Goal: Task Accomplishment & Management: Use online tool/utility

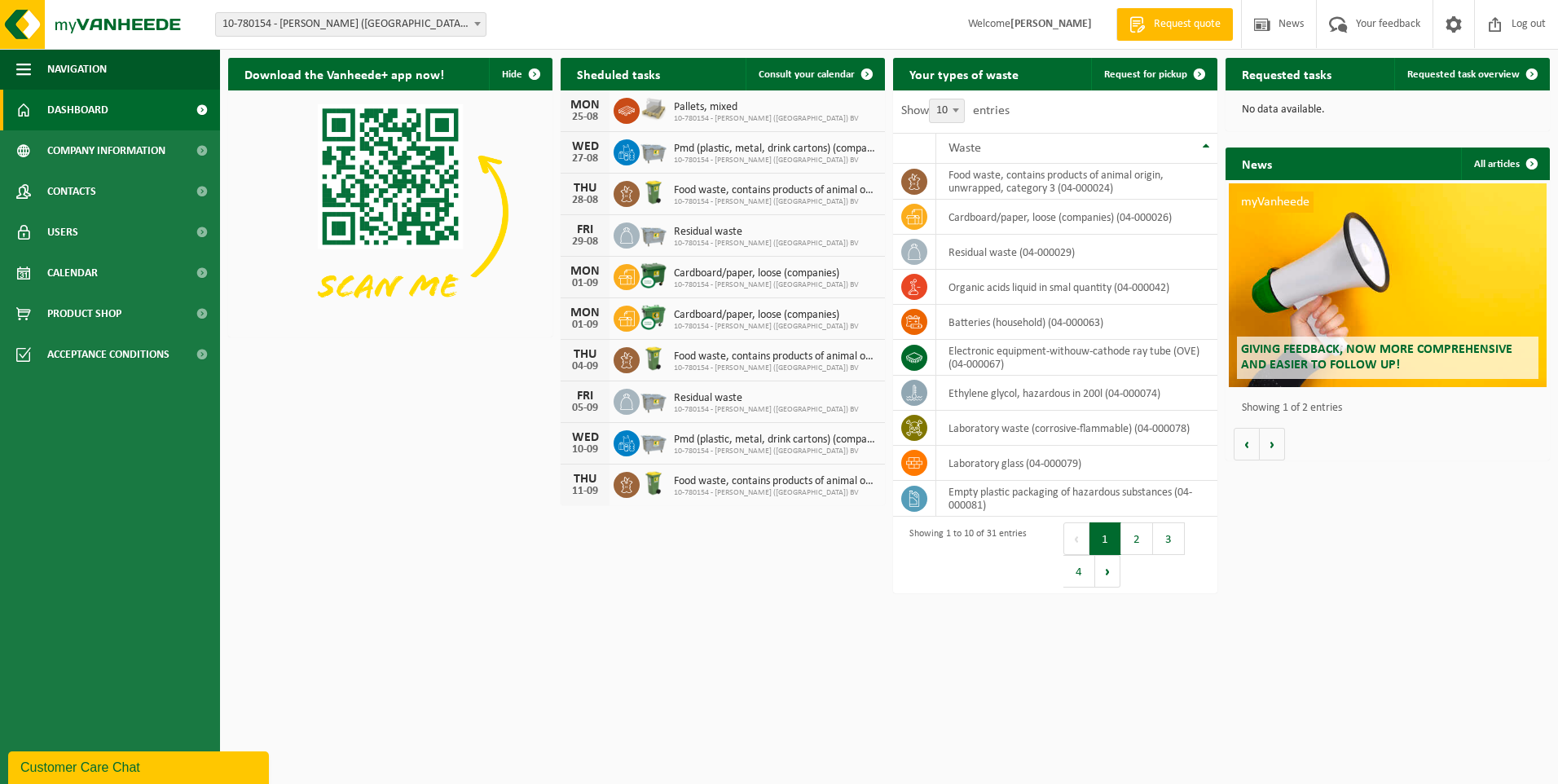
click at [828, 16] on div "Site: 10-780154 - [PERSON_NAME] ([GEOGRAPHIC_DATA]) BV - IEPER 10-780154 - [PER…" at bounding box center [779, 24] width 1558 height 50
click at [1452, 24] on span at bounding box center [1454, 24] width 24 height 48
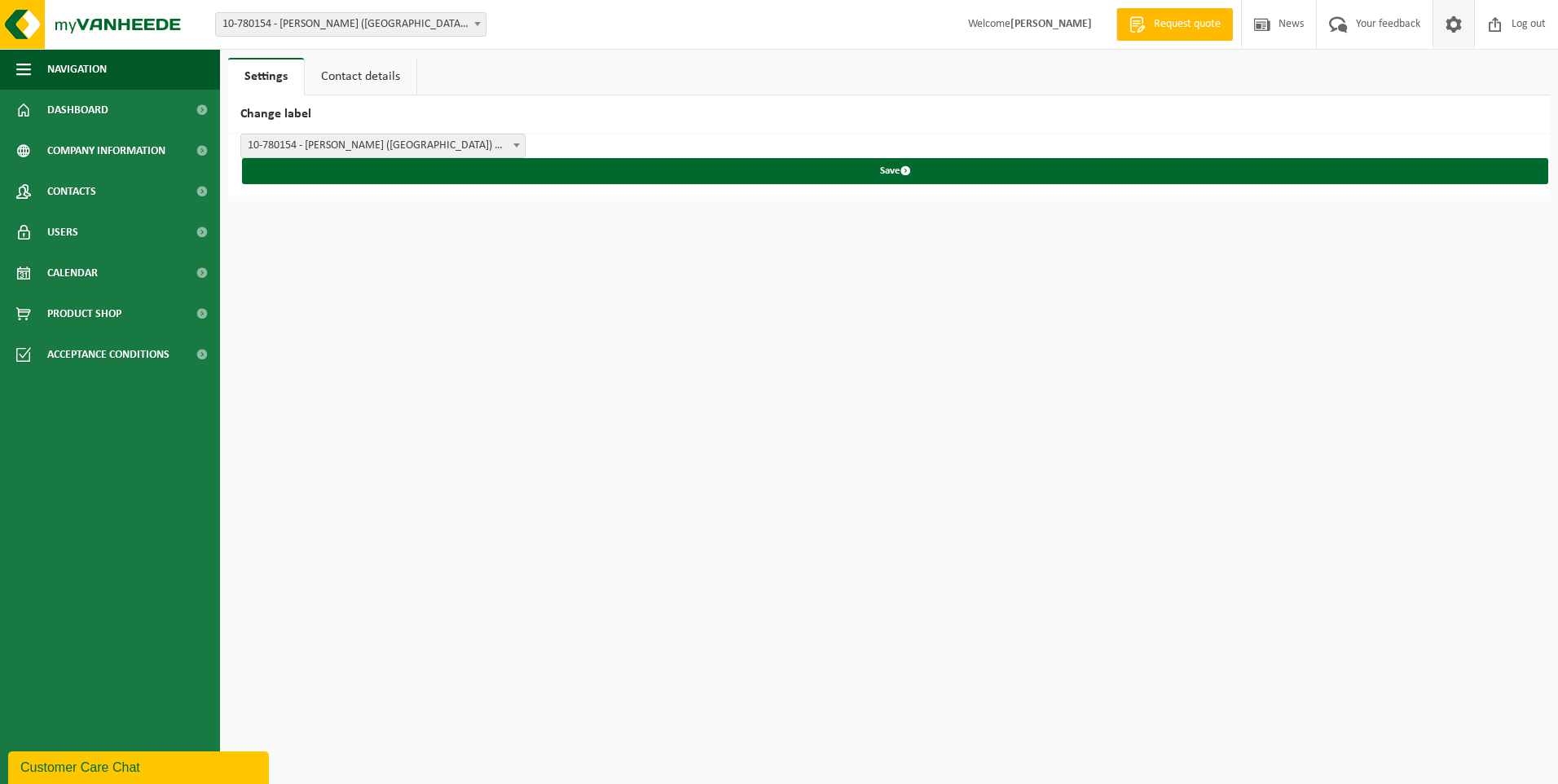
click at [1455, 28] on span at bounding box center [1454, 24] width 24 height 48
click at [24, 70] on span "button" at bounding box center [24, 69] width 15 height 41
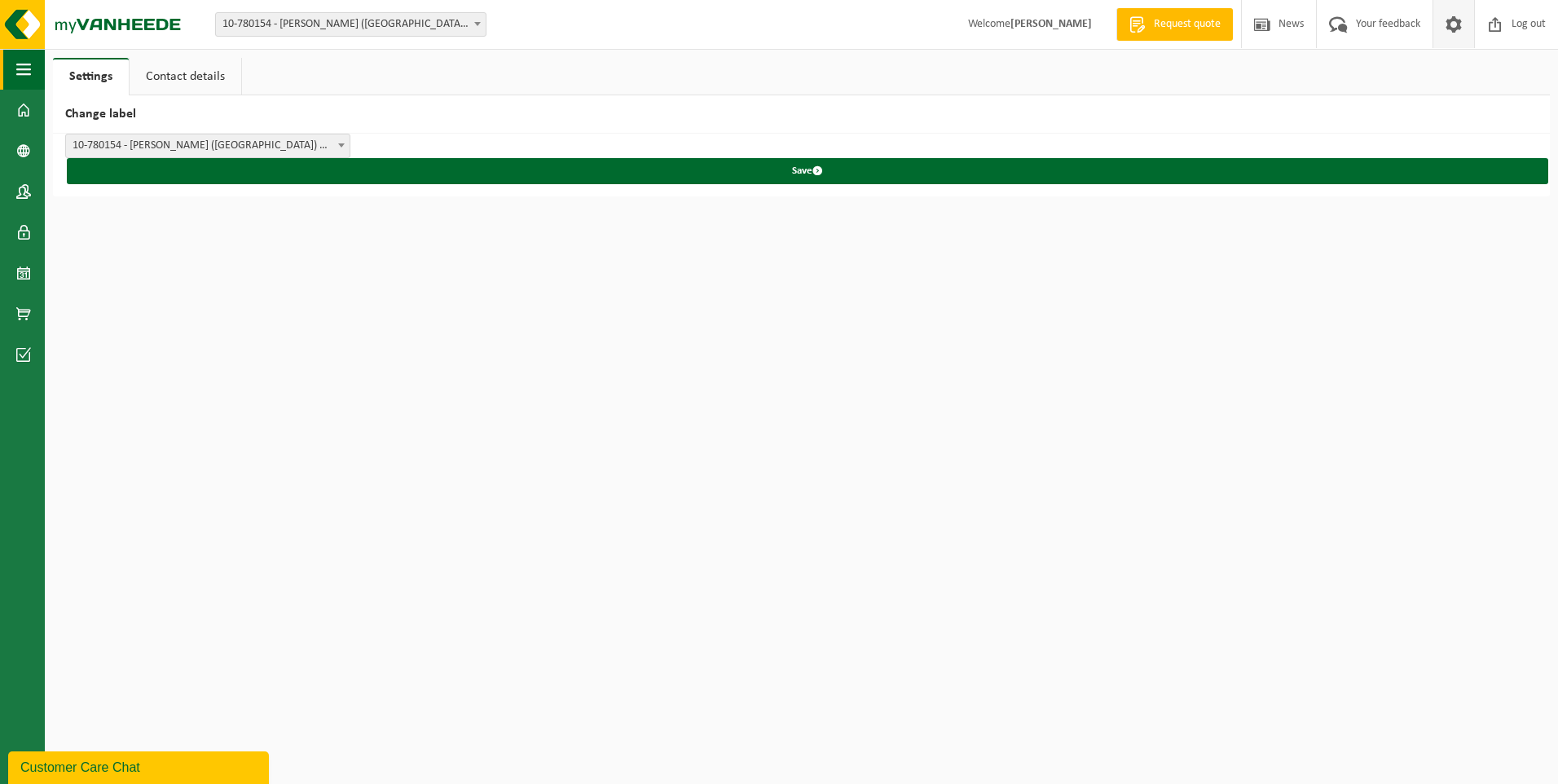
click at [24, 70] on span "button" at bounding box center [24, 69] width 15 height 41
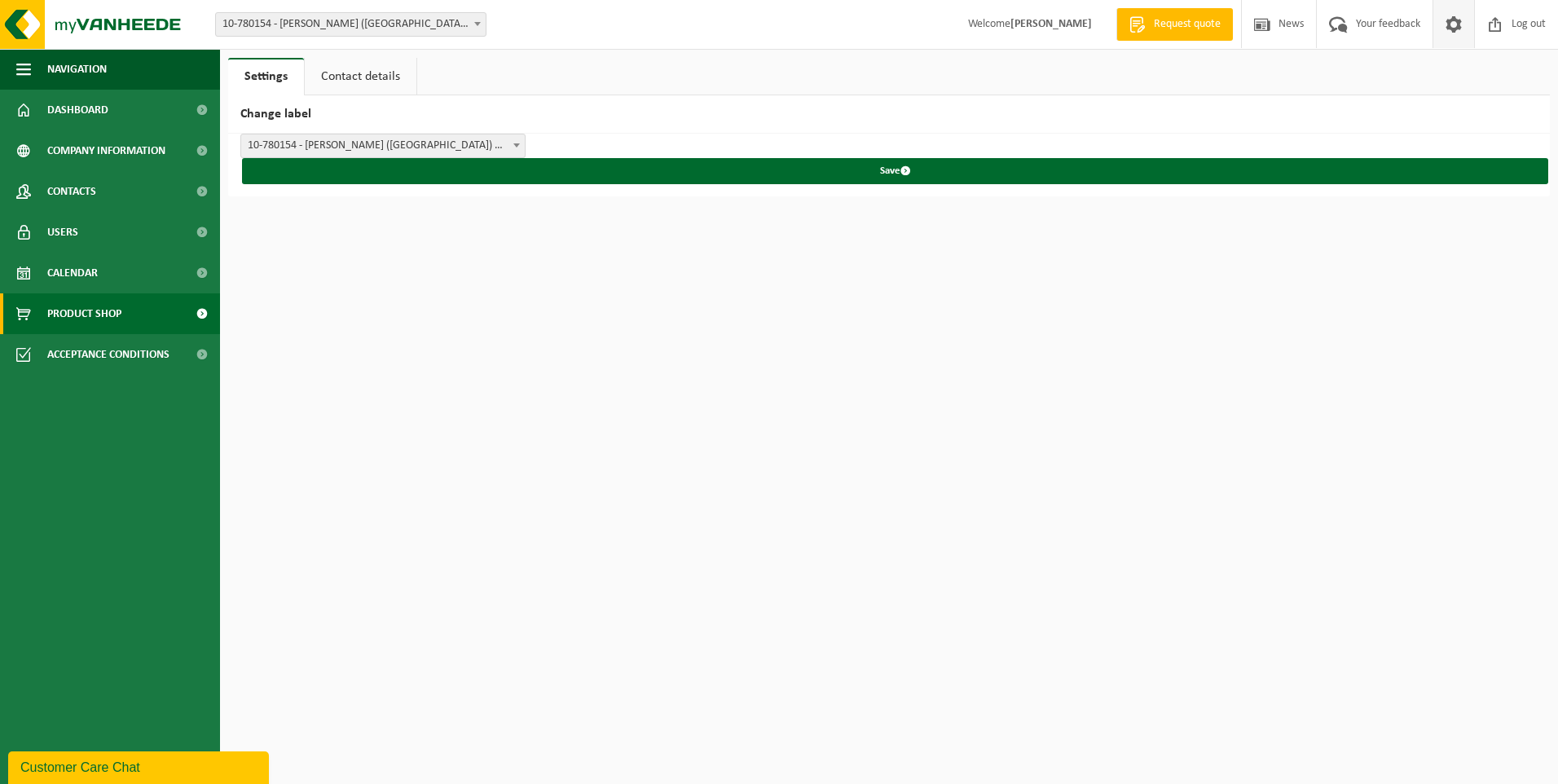
click at [82, 318] on span "Product Shop" at bounding box center [84, 314] width 74 height 41
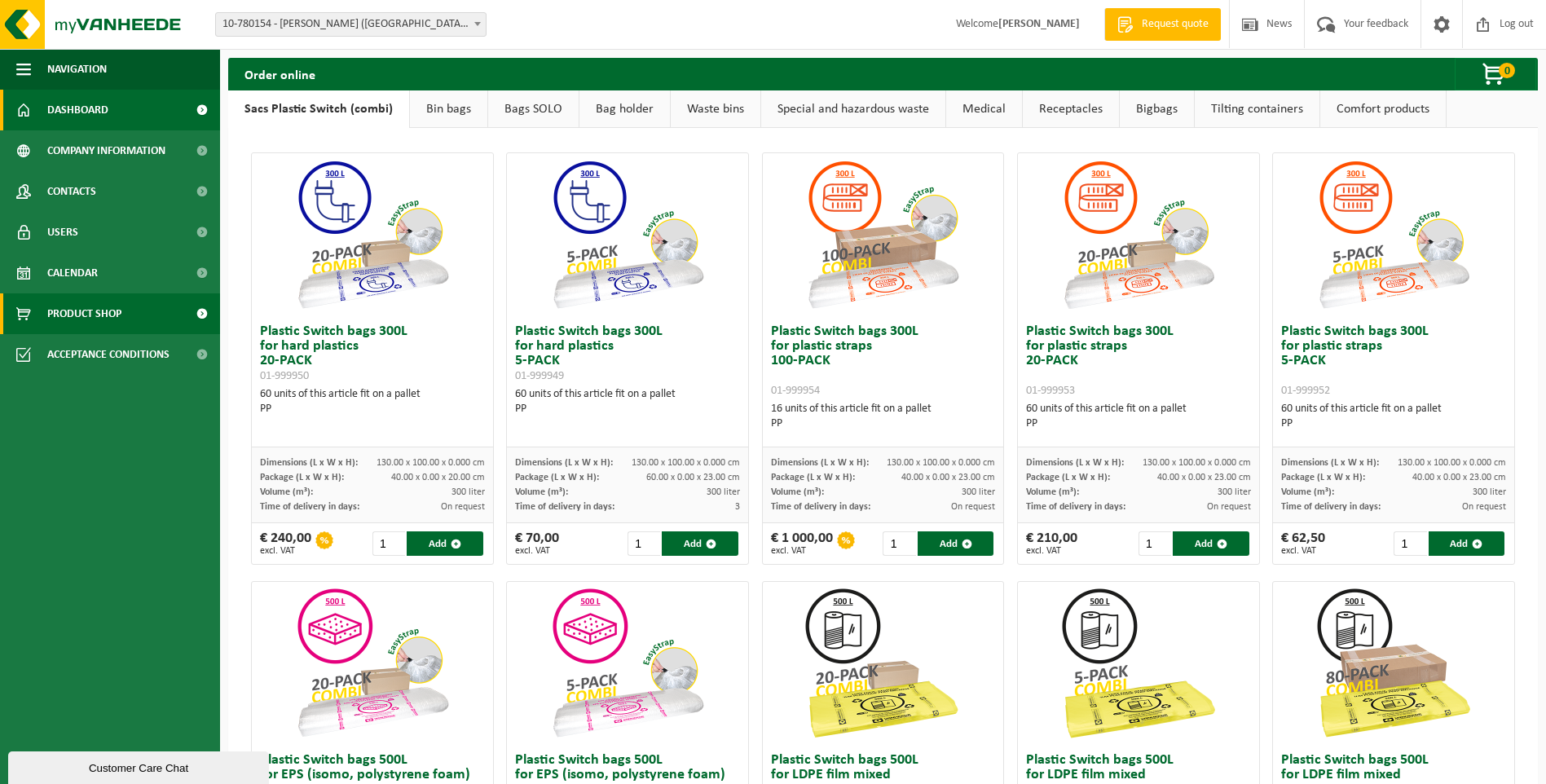
click at [205, 108] on span at bounding box center [202, 110] width 37 height 41
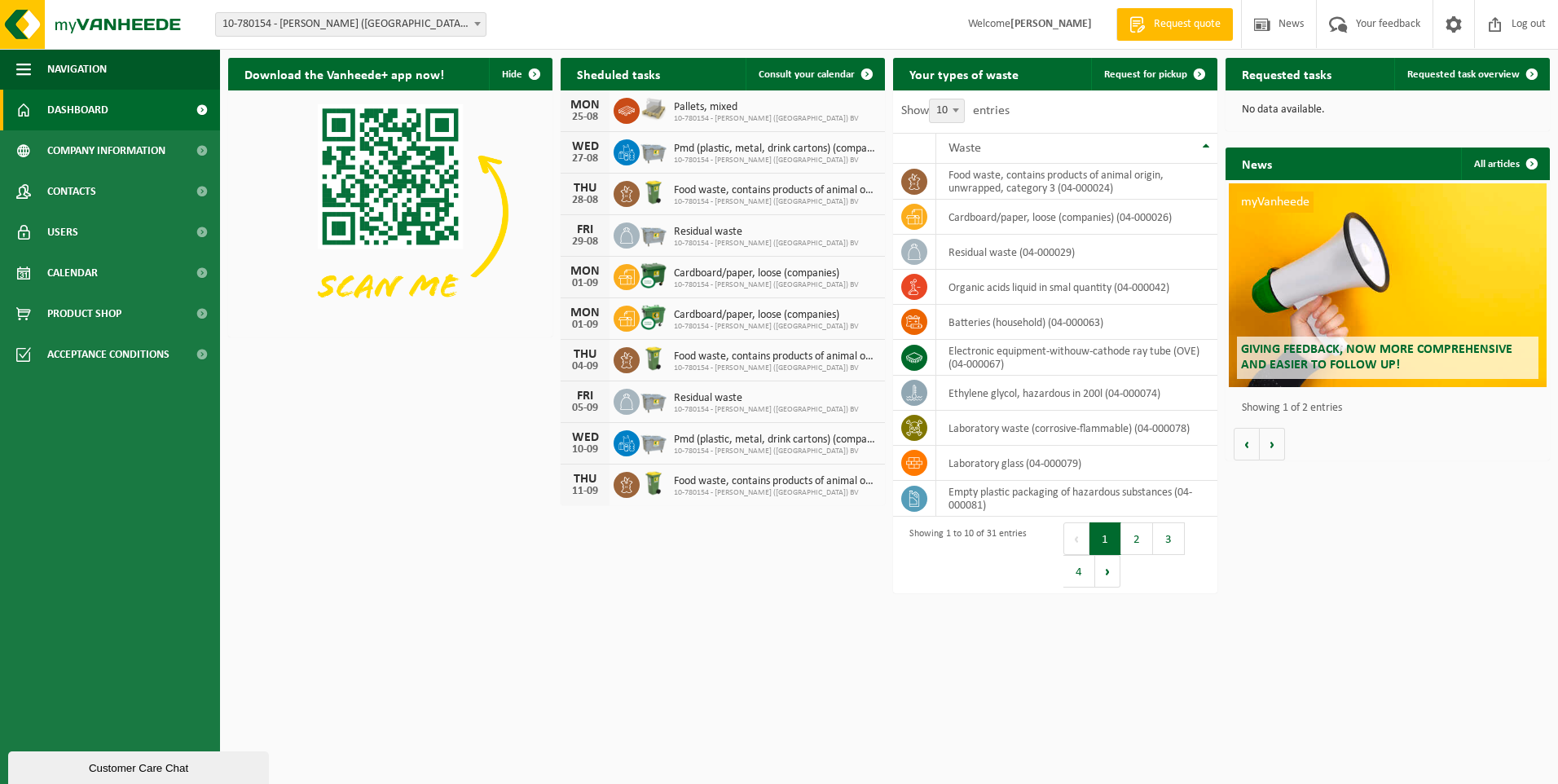
click at [200, 110] on span at bounding box center [202, 110] width 37 height 41
click at [815, 78] on span "Consult your calendar" at bounding box center [807, 74] width 96 height 11
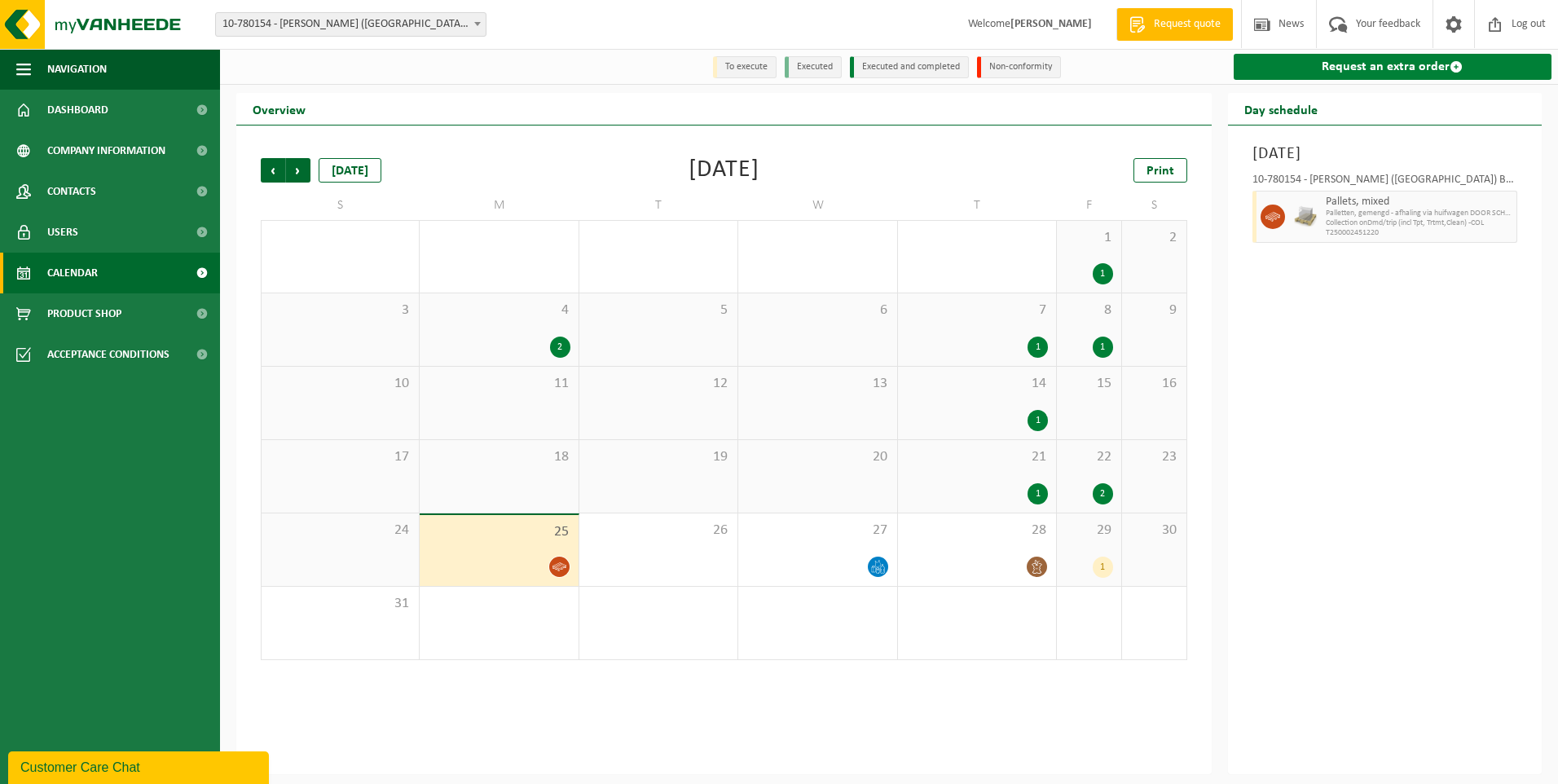
click at [1378, 71] on link "Request an extra order" at bounding box center [1393, 67] width 318 height 26
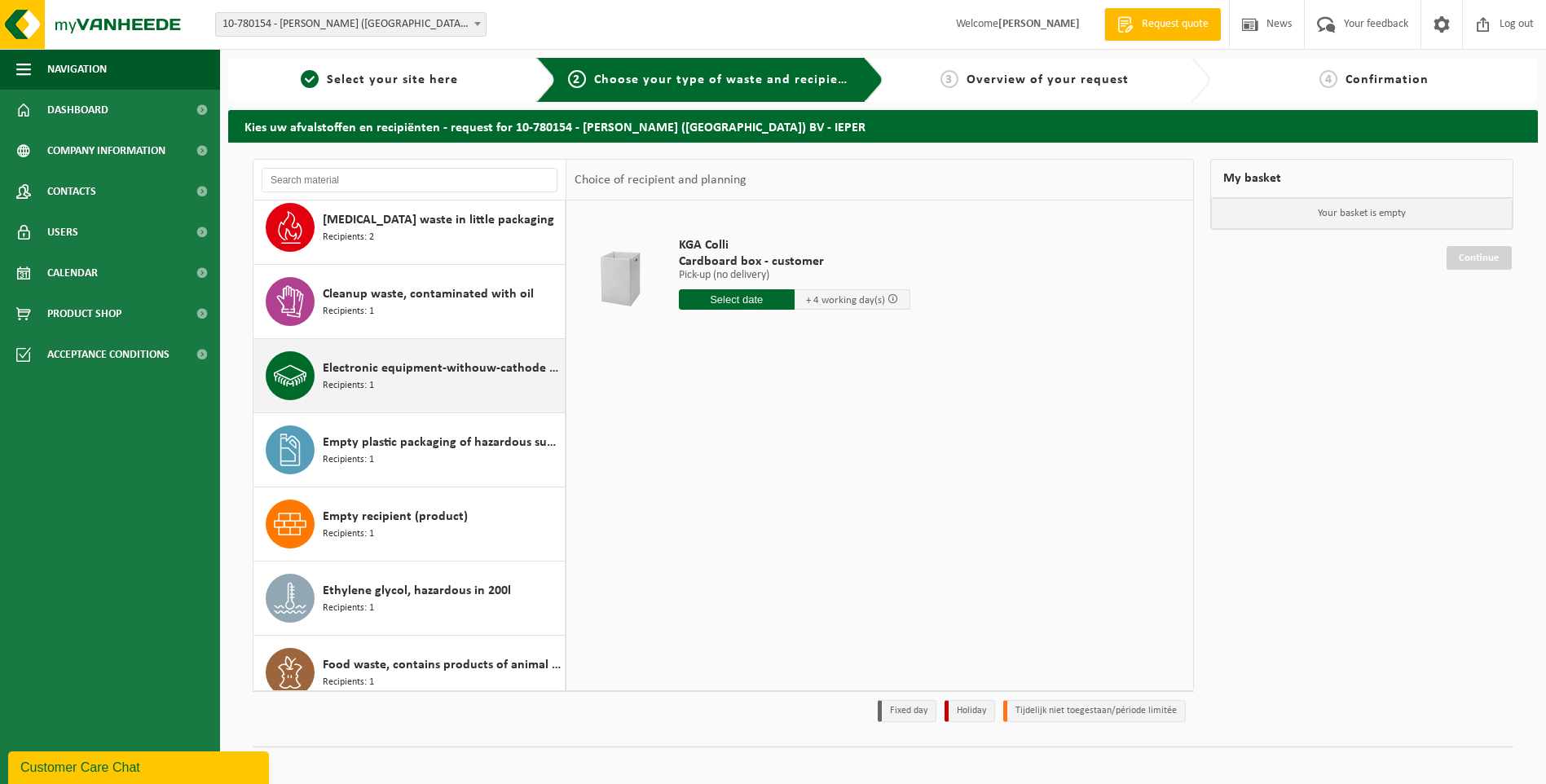
scroll to position [163, 0]
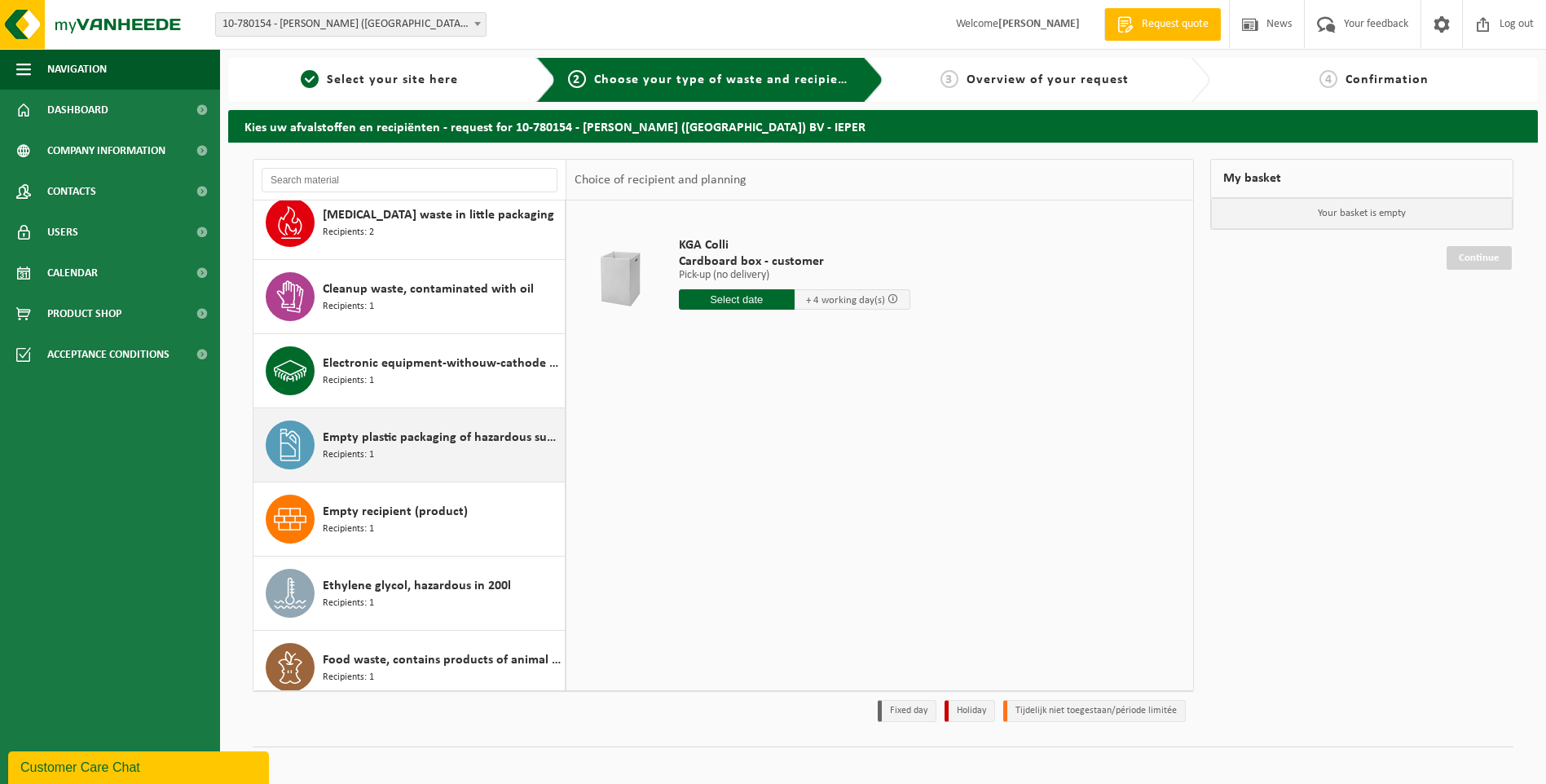
click at [449, 445] on span "Empty plastic packaging of hazardous substances" at bounding box center [441, 437] width 238 height 20
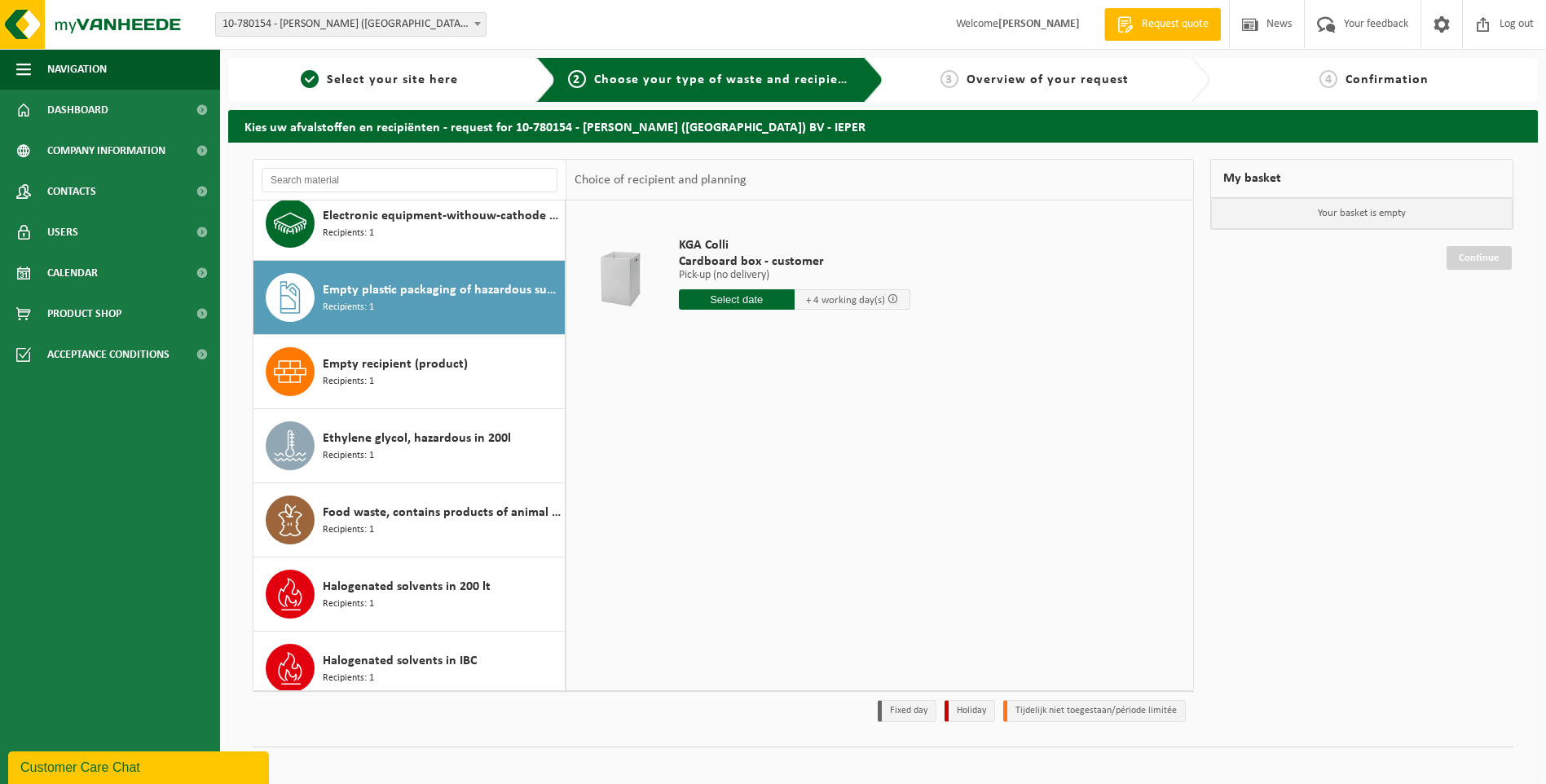
scroll to position [370, 0]
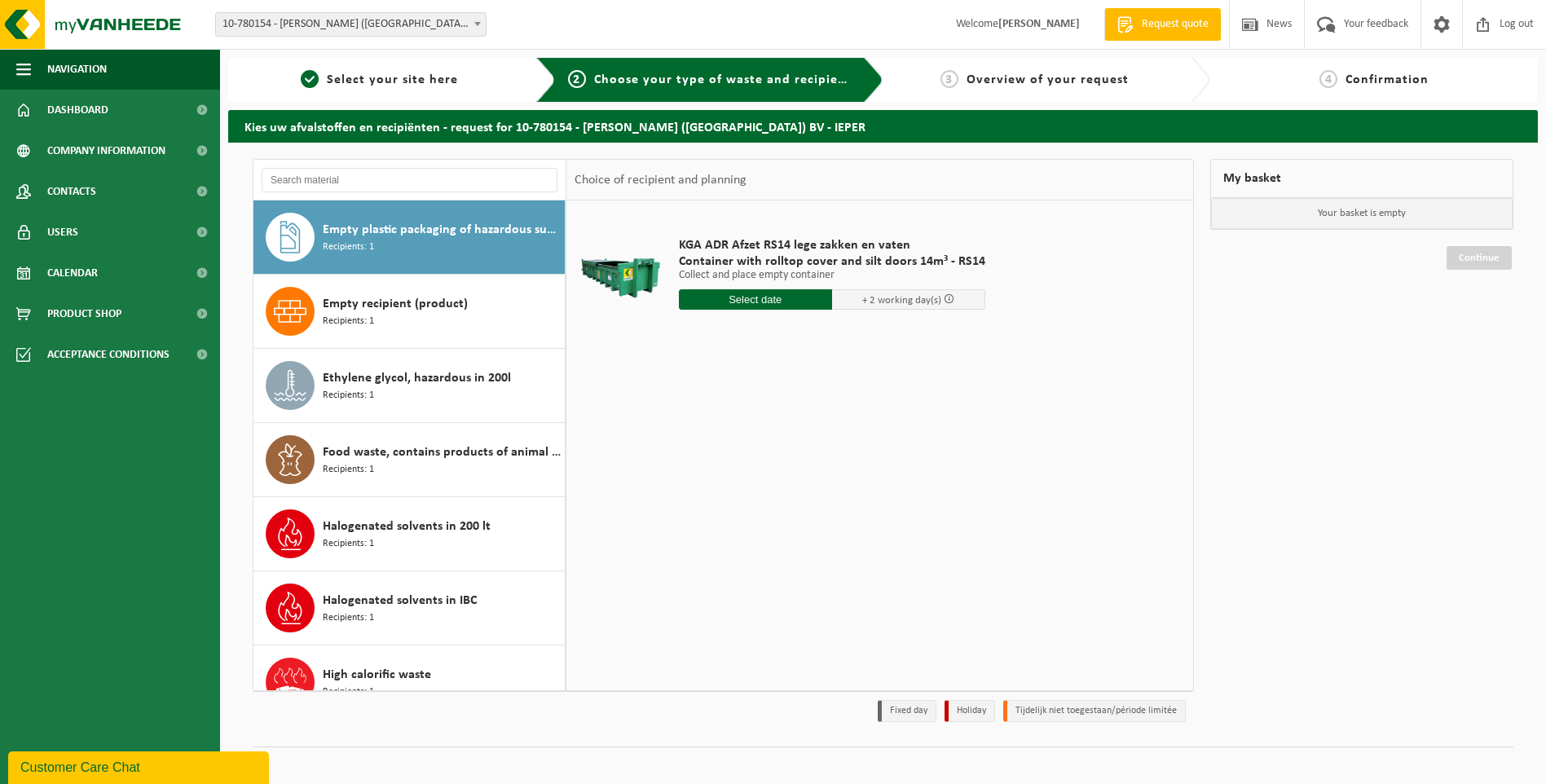
click at [760, 301] on input "text" at bounding box center [755, 299] width 153 height 20
click at [728, 498] on div "26" at bounding box center [722, 496] width 29 height 26
type input "From 2025-08-26"
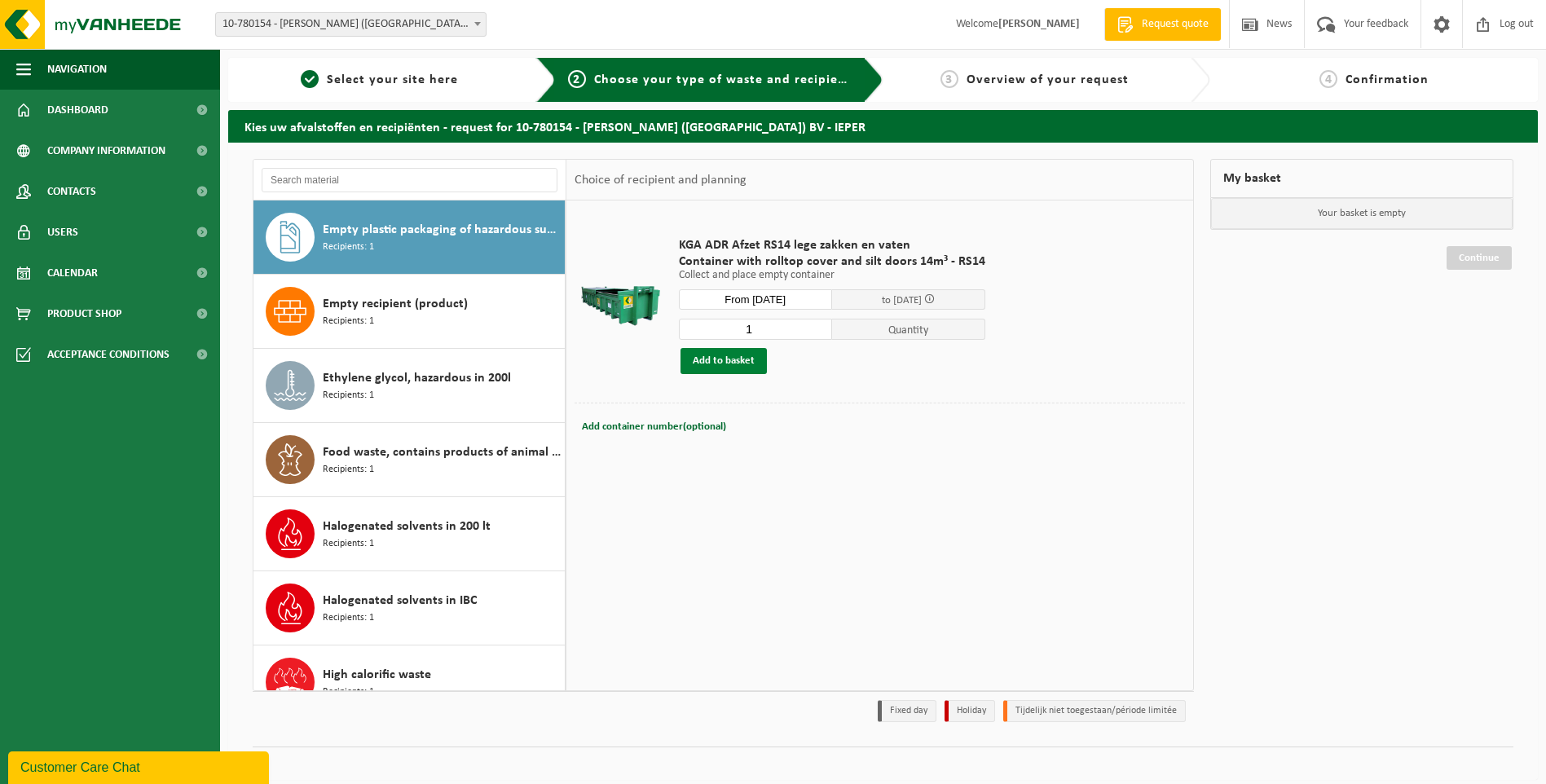
click at [739, 364] on button "Add to basket" at bounding box center [724, 361] width 86 height 26
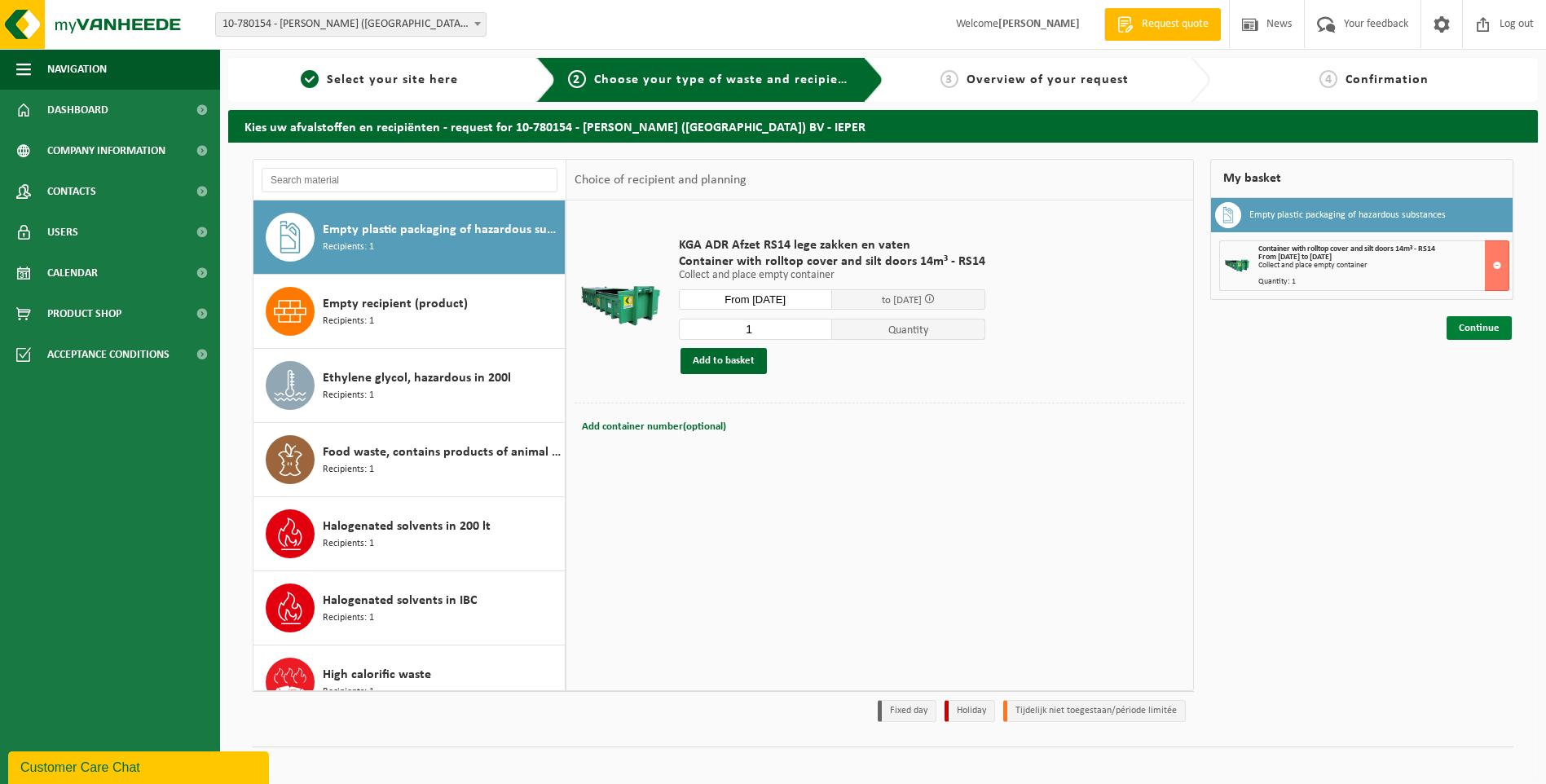
click at [1476, 328] on link "Continue" at bounding box center [1479, 327] width 65 height 24
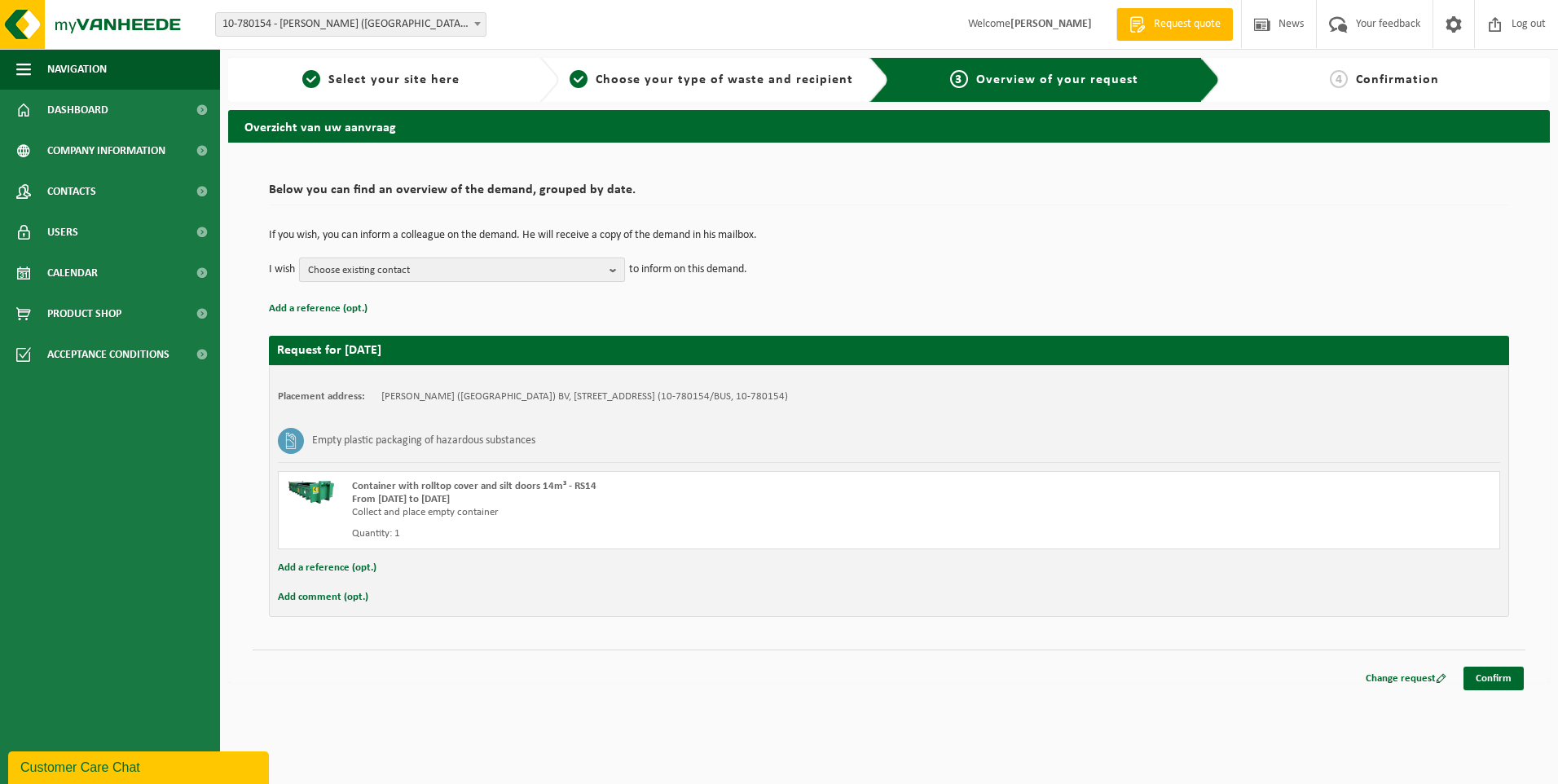
click at [618, 270] on b "button" at bounding box center [617, 270] width 15 height 23
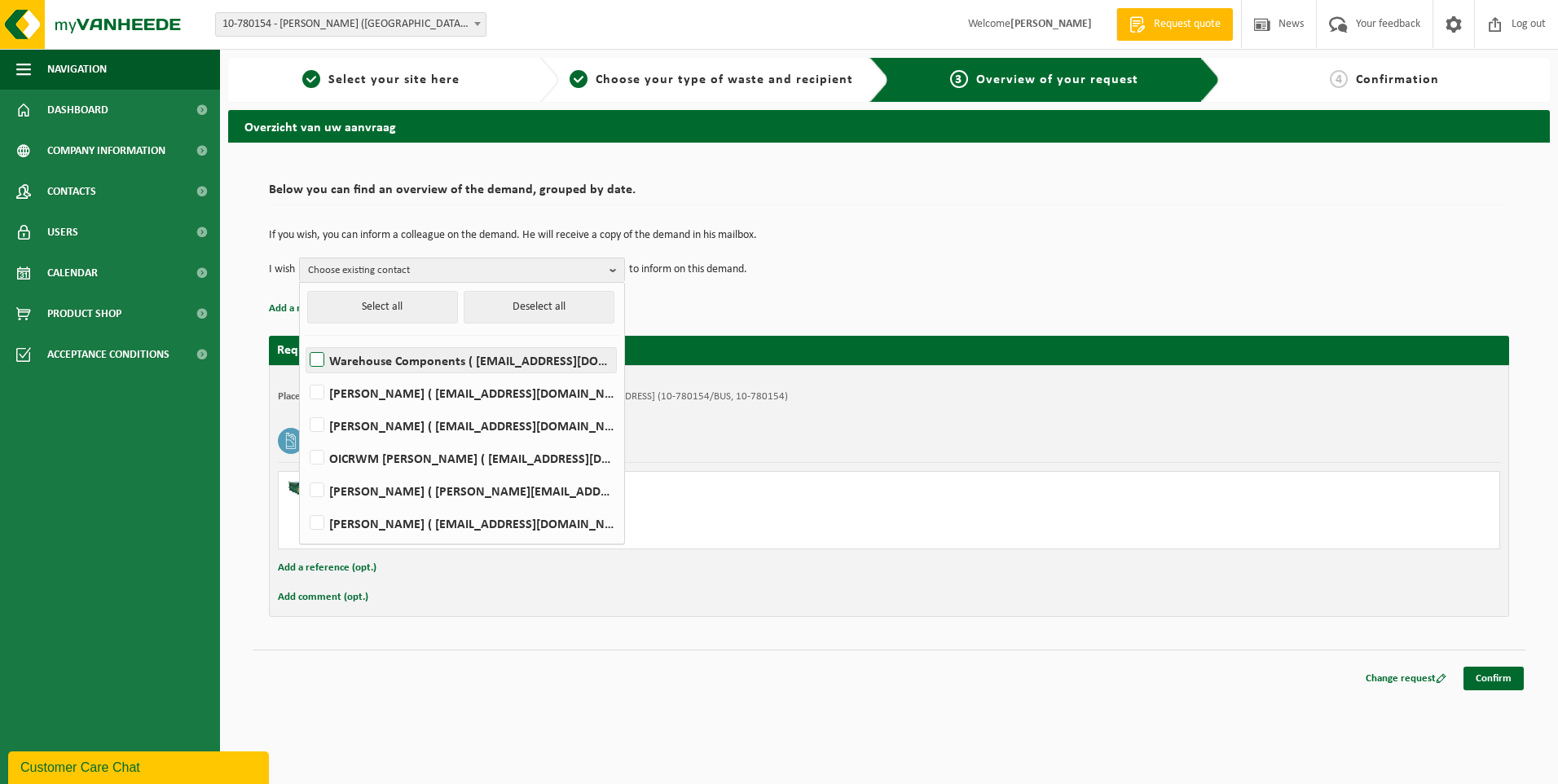
click at [317, 365] on label "Warehouse Components ( warehousecomponents@royalsanders.be )" at bounding box center [461, 360] width 309 height 24
click at [304, 339] on input "Warehouse Components ( warehousecomponents@royalsanders.be )" at bounding box center [304, 339] width 1 height 1
checkbox input "true"
click at [317, 388] on label "Andy Deman ( spareparts@royalsanders.be )" at bounding box center [461, 392] width 309 height 24
click at [304, 372] on input "Andy Deman ( spareparts@royalsanders.be )" at bounding box center [304, 371] width 1 height 1
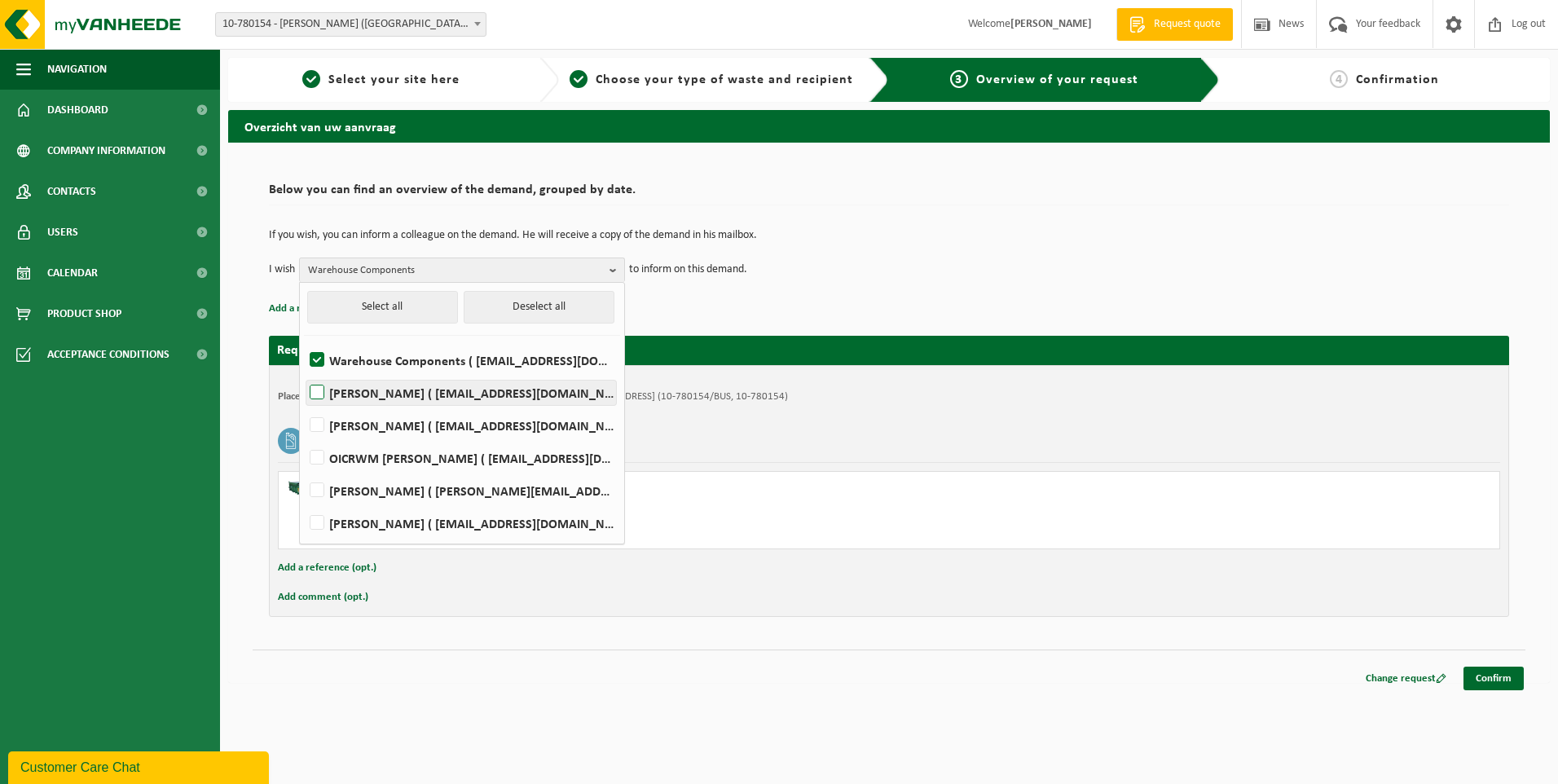
checkbox input "true"
click at [315, 421] on label "INA DUPON ( idupon@royalsanders.be )" at bounding box center [461, 425] width 309 height 24
click at [304, 405] on input "INA DUPON ( idupon@royalsanders.be )" at bounding box center [304, 404] width 1 height 1
checkbox input "true"
click at [316, 459] on label "OICRWM ROYAL SANDERS ( oicrwm@royalsanders.be )" at bounding box center [461, 458] width 309 height 24
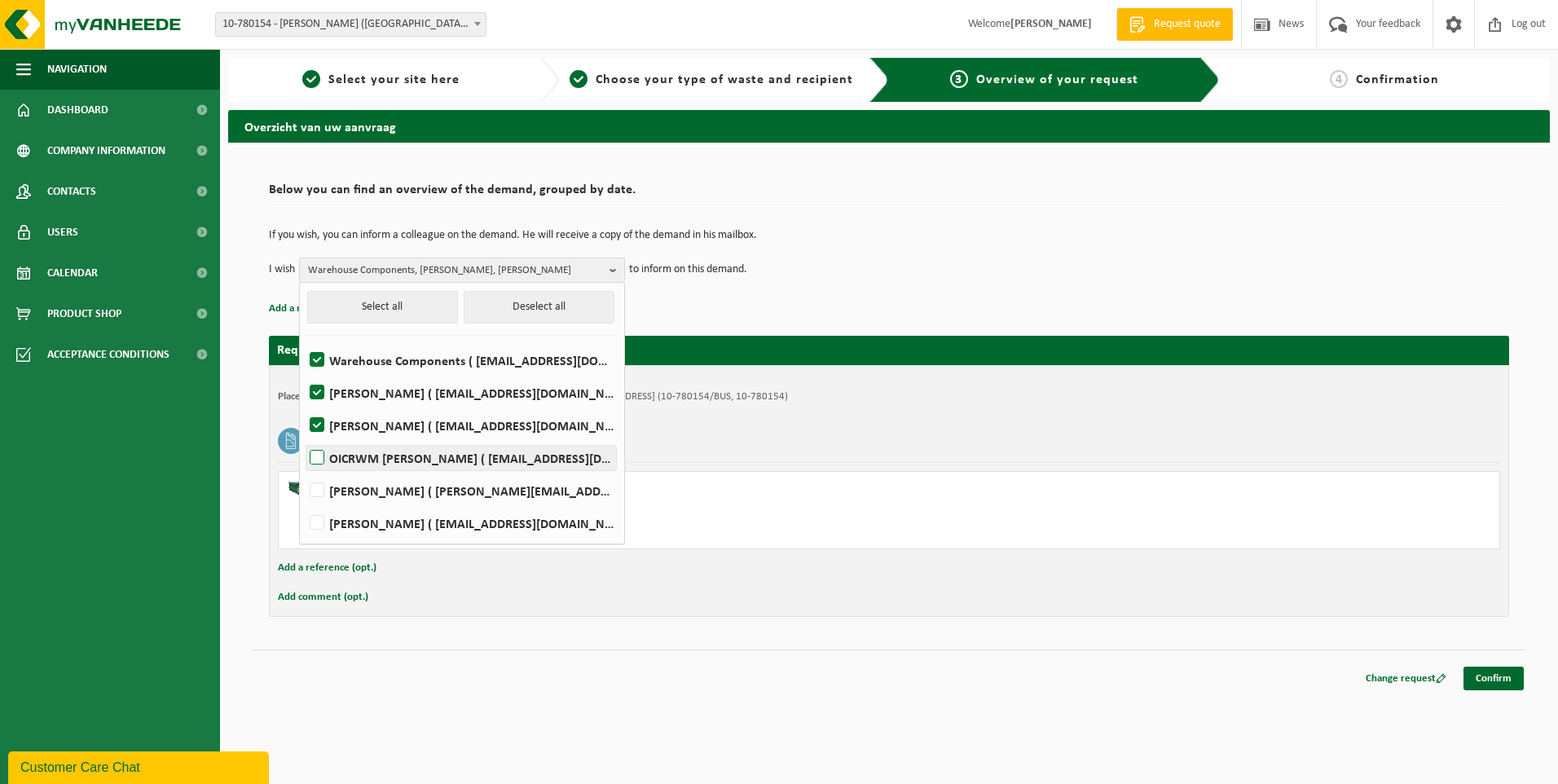
click at [304, 437] on input "OICRWM ROYAL SANDERS ( oicrwm@royalsanders.be )" at bounding box center [304, 436] width 1 height 1
checkbox input "true"
click at [319, 488] on label "kurt ureel ( kureel@royalsanders.be )" at bounding box center [461, 490] width 309 height 24
click at [304, 470] on input "kurt ureel ( kureel@royalsanders.be )" at bounding box center [304, 469] width 1 height 1
checkbox input "true"
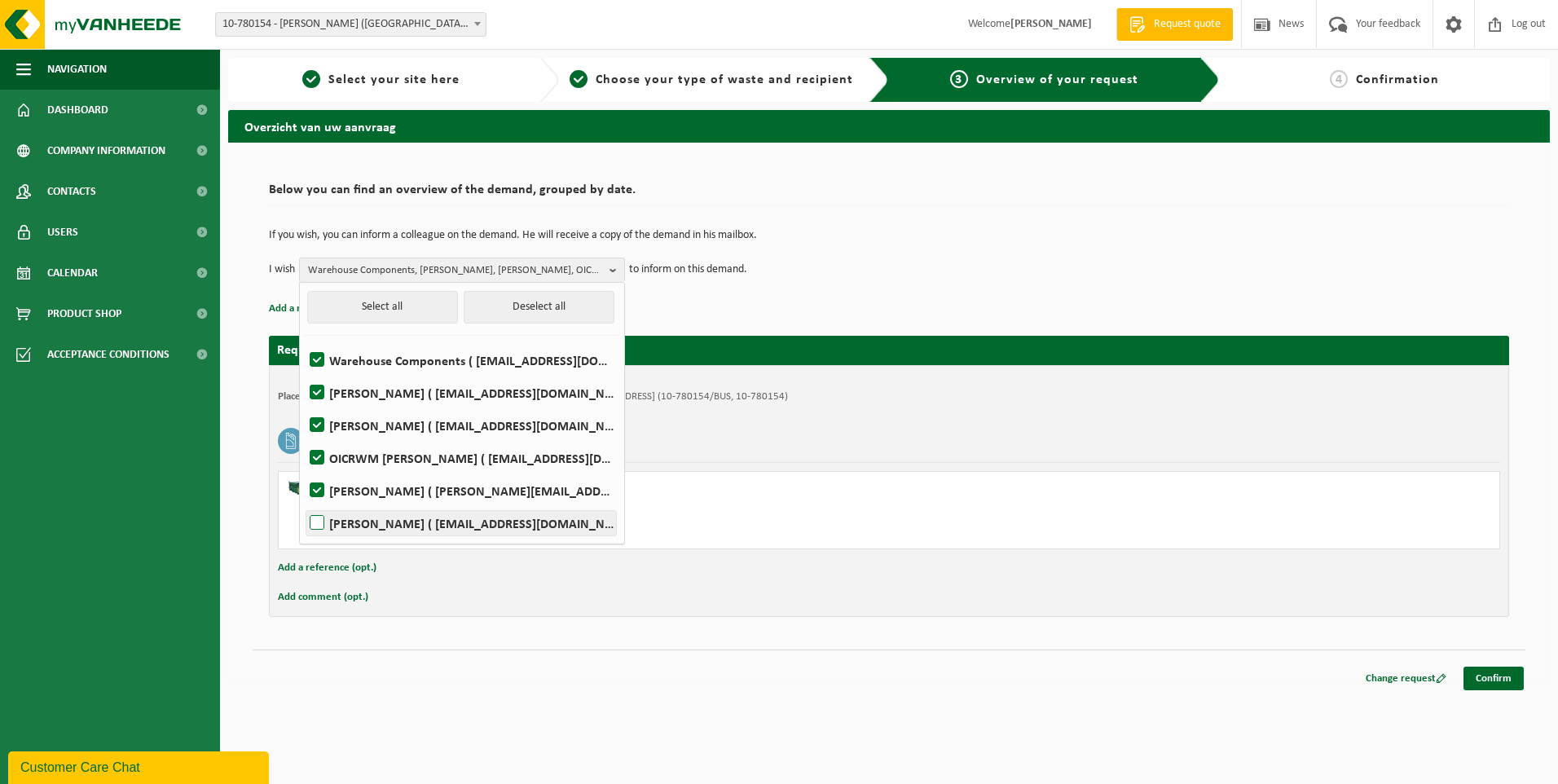
click at [320, 525] on label "NICO VANHAUWAERT ( nvanhauwaert@royalsanders.be )" at bounding box center [461, 523] width 309 height 24
click at [304, 503] on input "NICO VANHAUWAERT ( nvanhauwaert@royalsanders.be )" at bounding box center [304, 502] width 1 height 1
checkbox input "true"
click at [317, 389] on label "Andy Deman ( spareparts@royalsanders.be )" at bounding box center [461, 392] width 309 height 24
click at [304, 372] on input "Andy Deman ( spareparts@royalsanders.be )" at bounding box center [304, 371] width 1 height 1
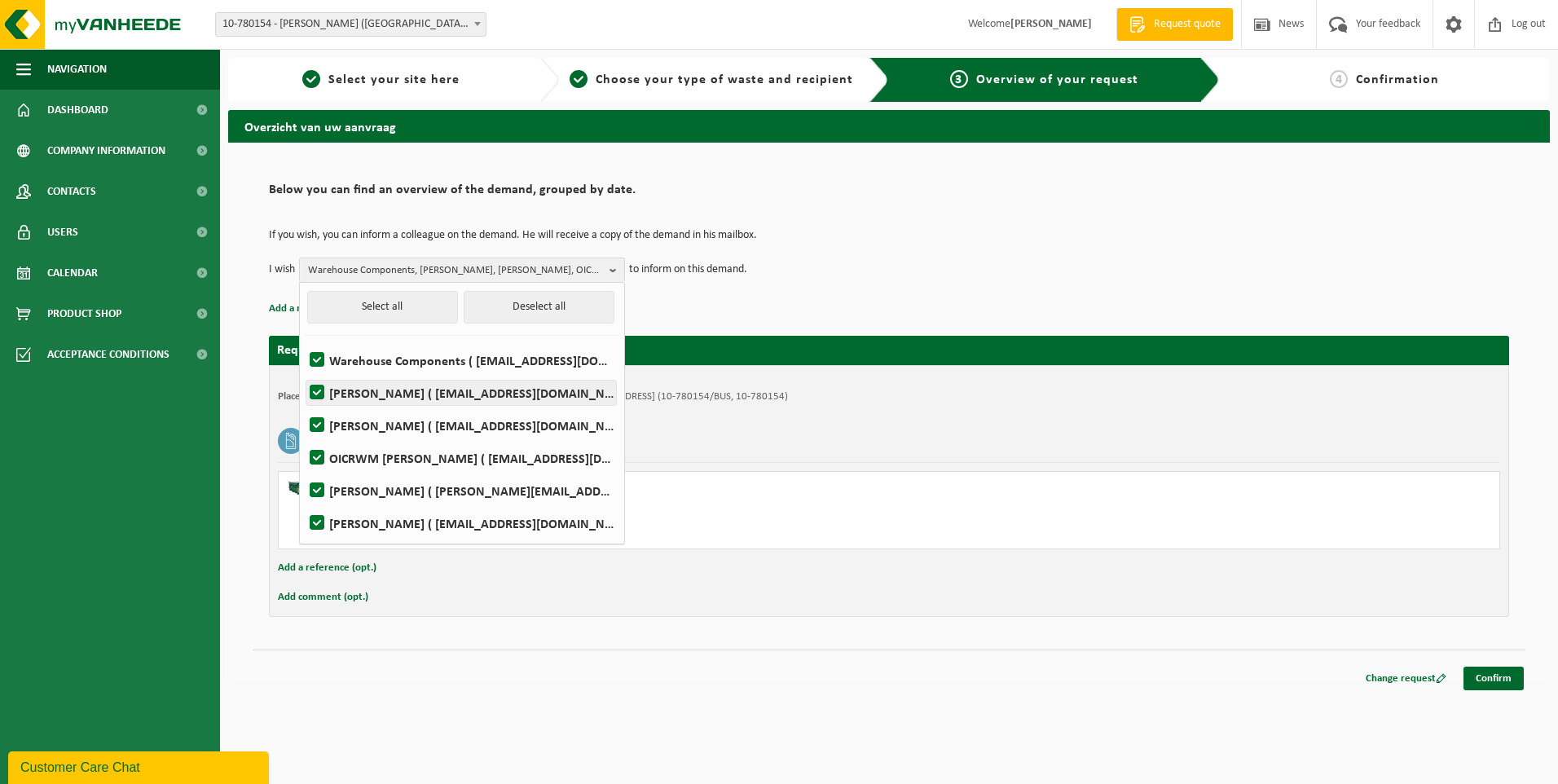
checkbox input "false"
click at [605, 267] on button "Warehouse Components, INA DUPON, OICRWM ROYAL SANDERS, kurt ureel, NICO VANHAUW…" at bounding box center [462, 270] width 326 height 24
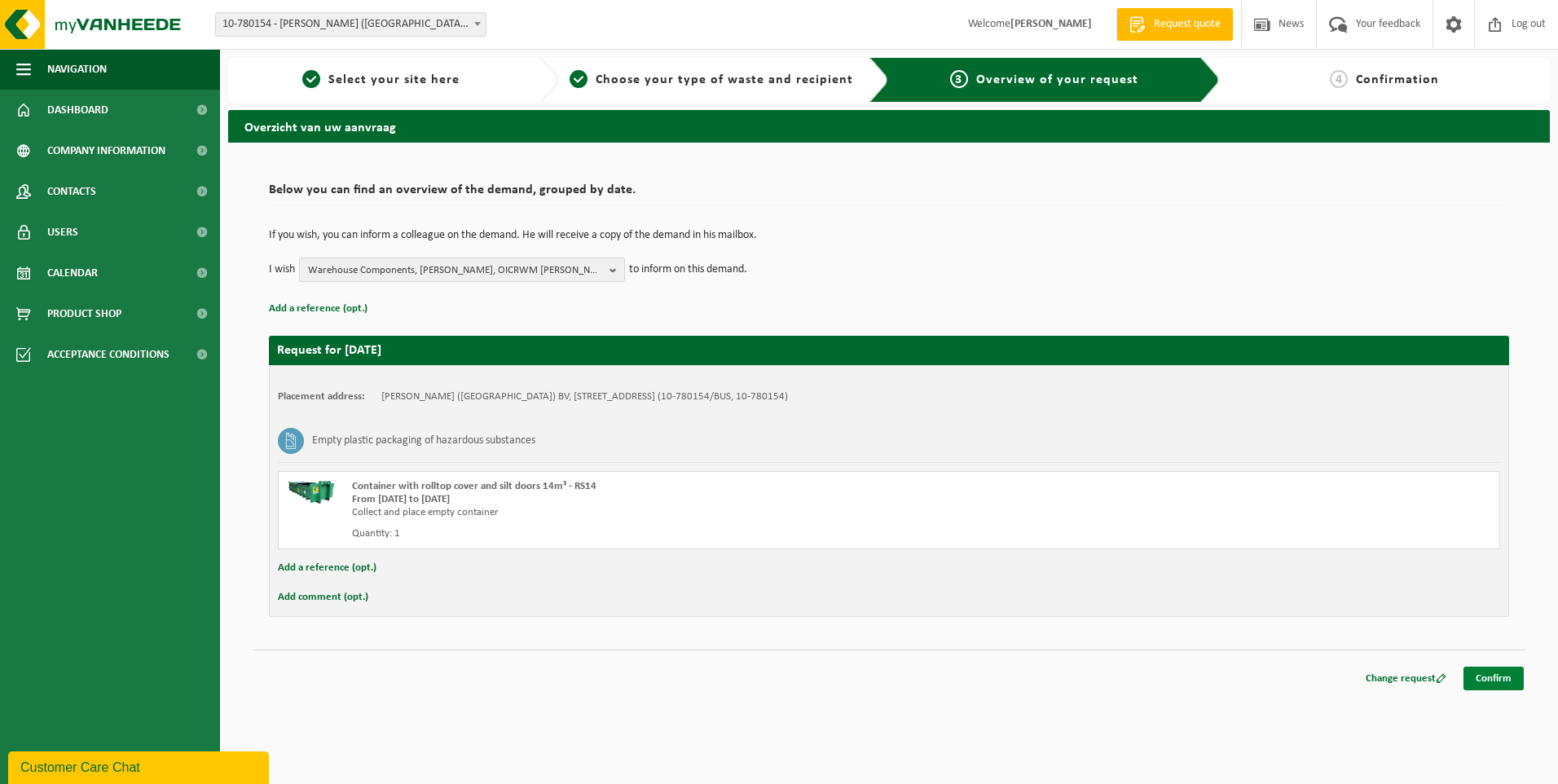
click at [1492, 679] on link "Confirm" at bounding box center [1494, 678] width 60 height 24
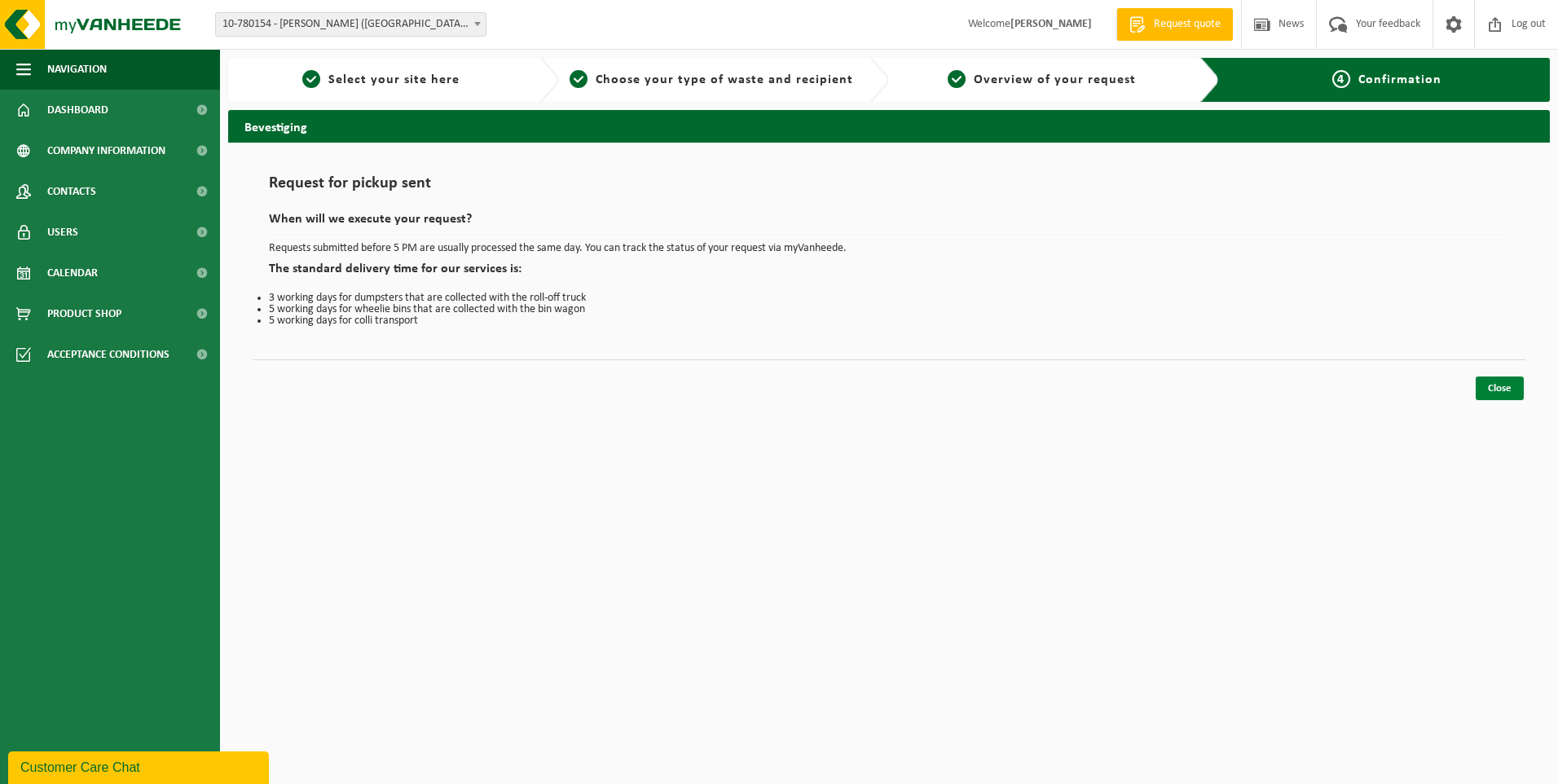
click at [1497, 393] on link "Close" at bounding box center [1500, 388] width 48 height 24
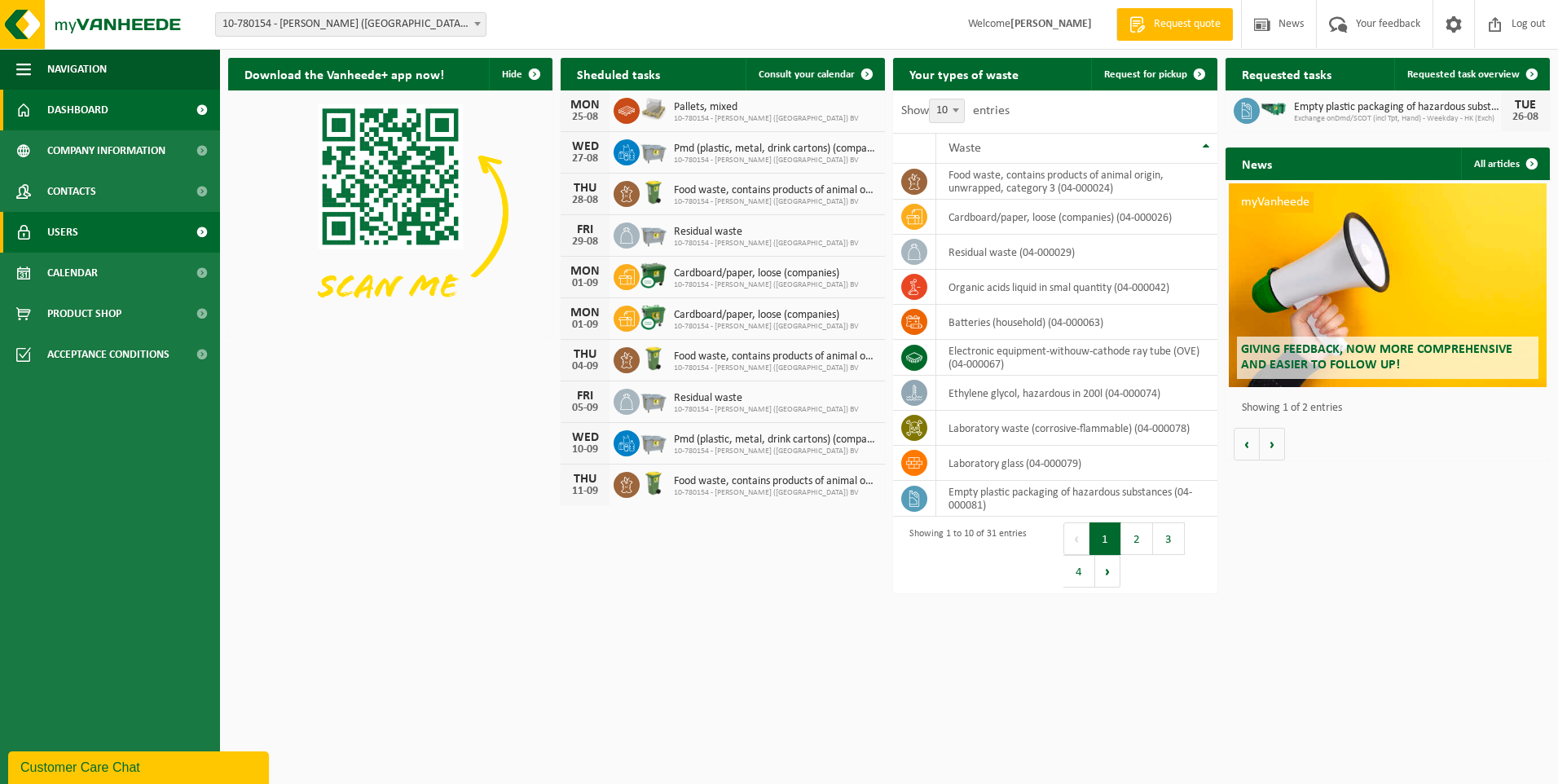
click at [197, 232] on span at bounding box center [202, 233] width 37 height 41
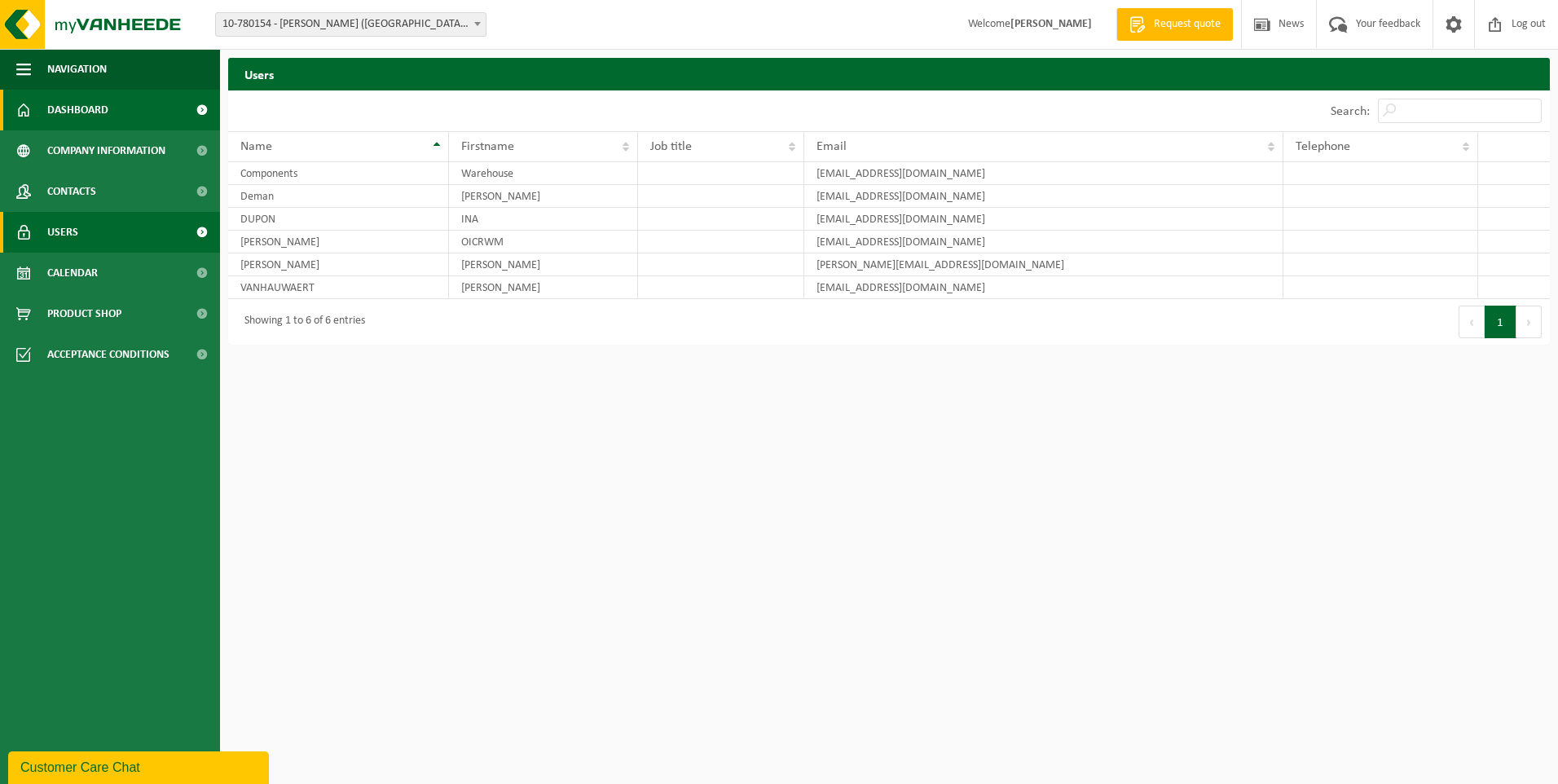
click at [81, 116] on span "Dashboard" at bounding box center [78, 110] width 61 height 41
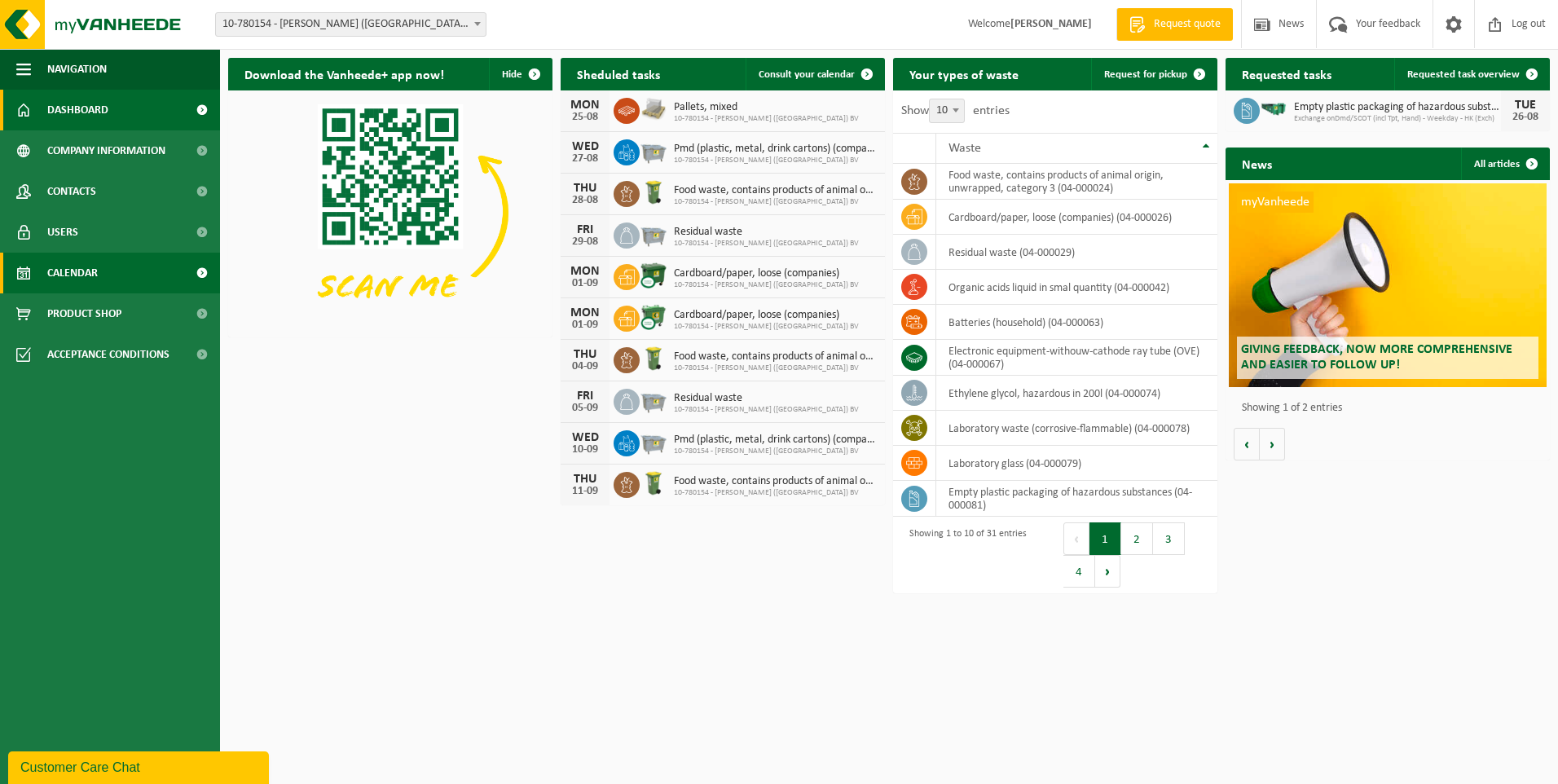
click at [72, 273] on span "Calendar" at bounding box center [73, 273] width 51 height 41
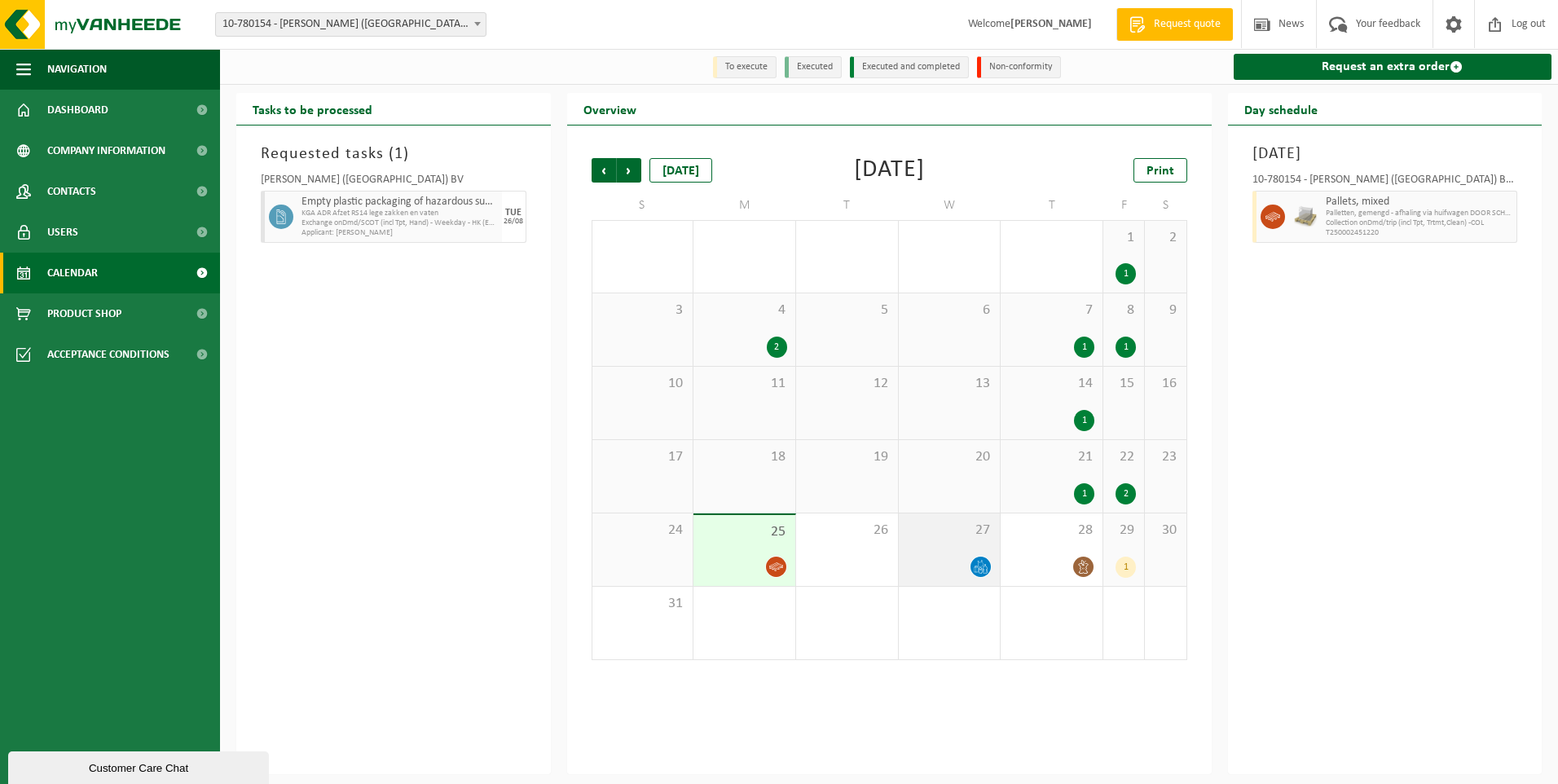
click at [972, 570] on span at bounding box center [980, 566] width 20 height 20
click at [1129, 563] on div "1" at bounding box center [1125, 567] width 20 height 21
click at [1316, 502] on div "Friday, August 29, 2025 10-780154 - ROYAL SANDERS (BELGIUM) BV - IEPER Residual…" at bounding box center [1385, 450] width 314 height 649
click at [1123, 494] on div "2" at bounding box center [1125, 494] width 20 height 21
